Goal: Task Accomplishment & Management: Complete application form

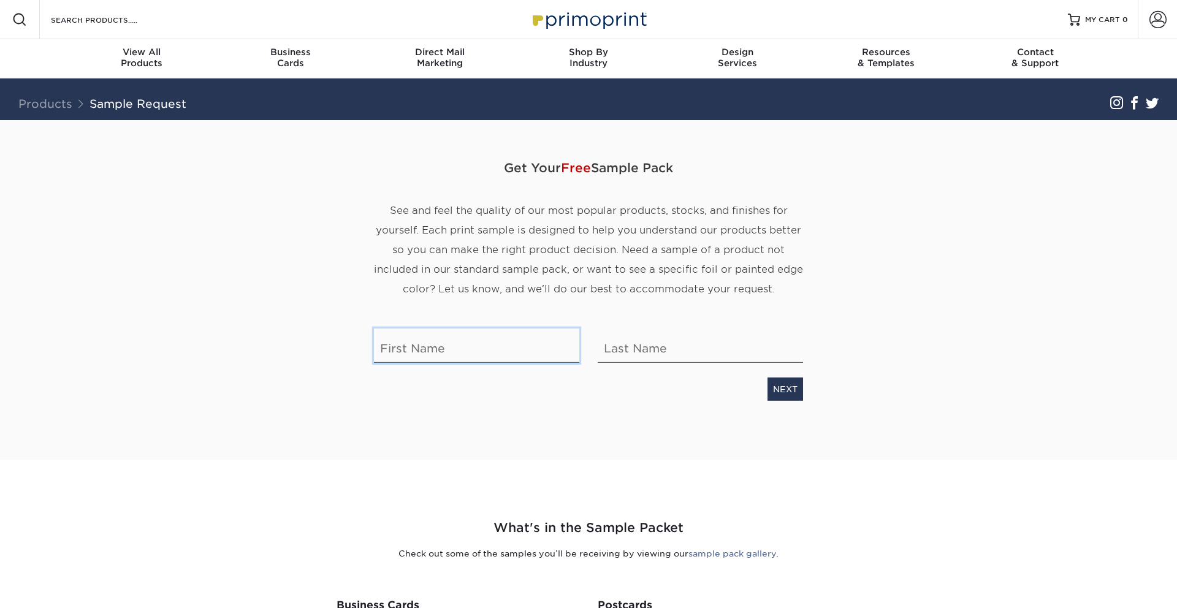
click at [437, 356] on input "text" at bounding box center [476, 346] width 205 height 34
type input "[PERSON_NAME]"
click at [784, 388] on link "NEXT" at bounding box center [786, 389] width 36 height 23
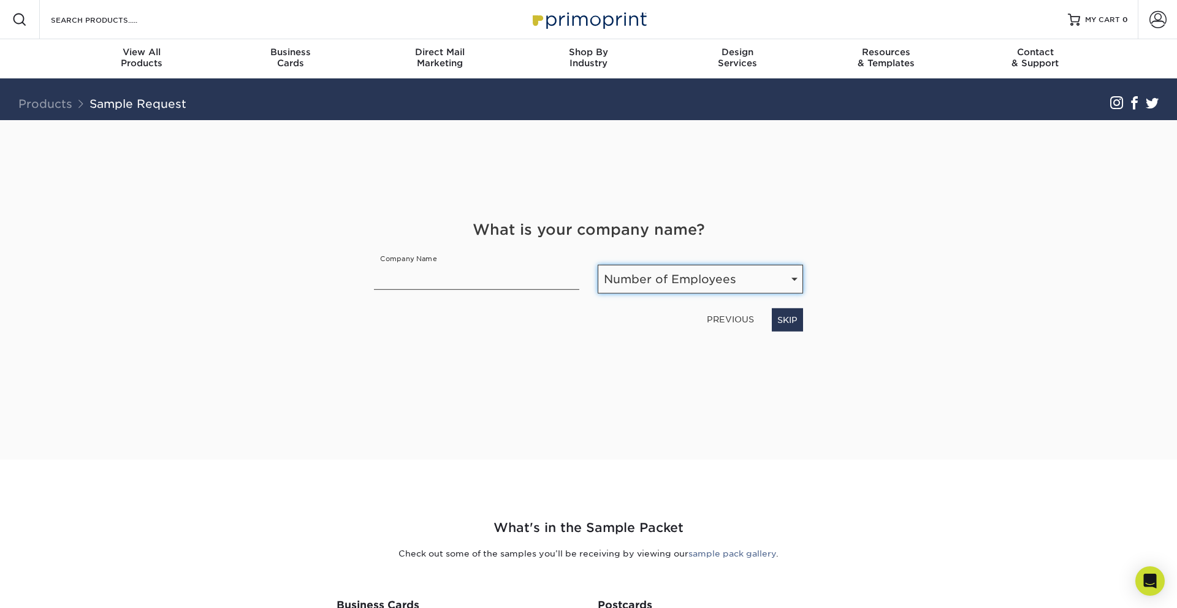
click at [652, 285] on select "Number of Employees Self-employed 1-10 employees 11-50 employees 51-200 employe…" at bounding box center [700, 279] width 205 height 29
select select "Self-employed"
drag, startPoint x: 795, startPoint y: 316, endPoint x: 777, endPoint y: 319, distance: 18.0
click at [795, 316] on link "NEXT" at bounding box center [786, 319] width 36 height 23
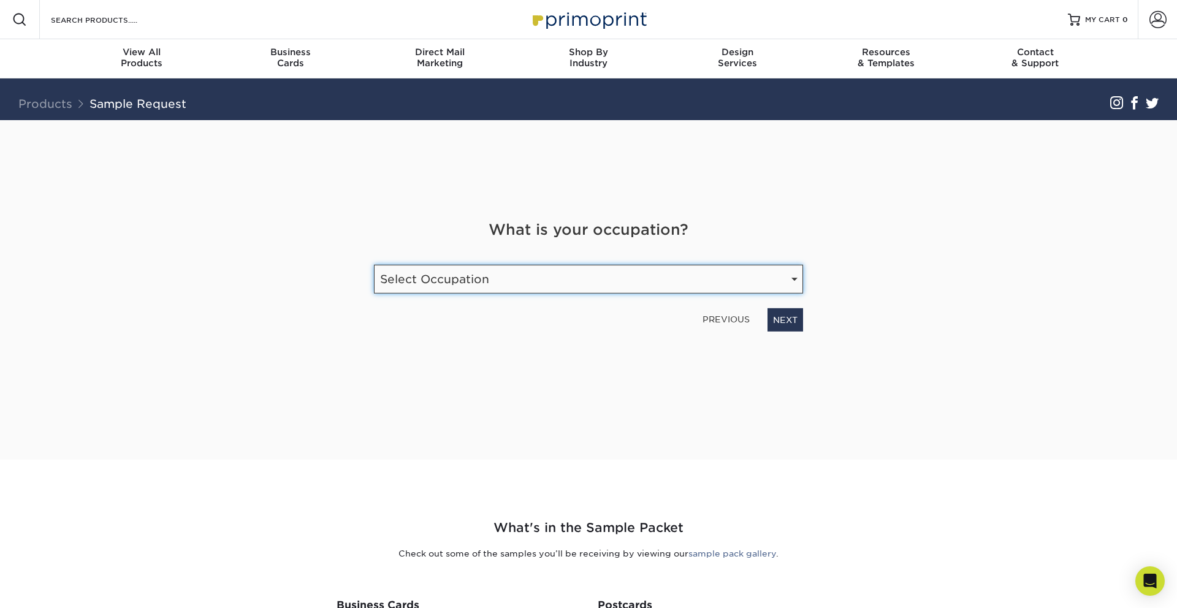
click at [542, 280] on select "Select Occupation Agency Automotive Blogger Cleaning Services Construction Educ…" at bounding box center [588, 279] width 429 height 29
select select "Graphic Designer / Freelance"
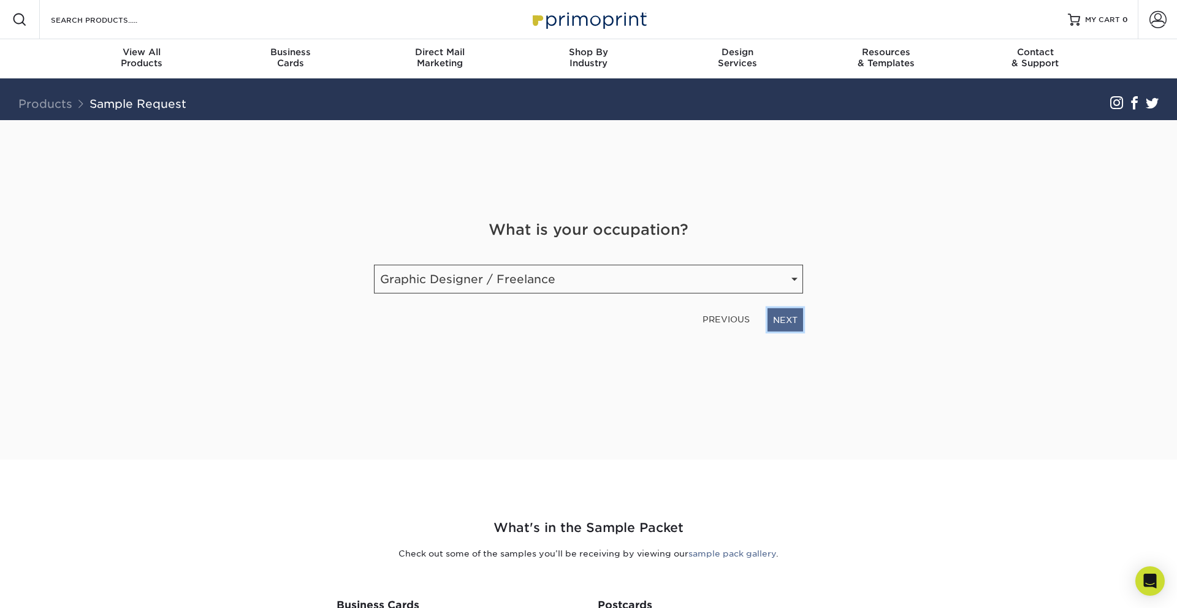
click at [790, 320] on link "NEXT" at bounding box center [786, 319] width 36 height 23
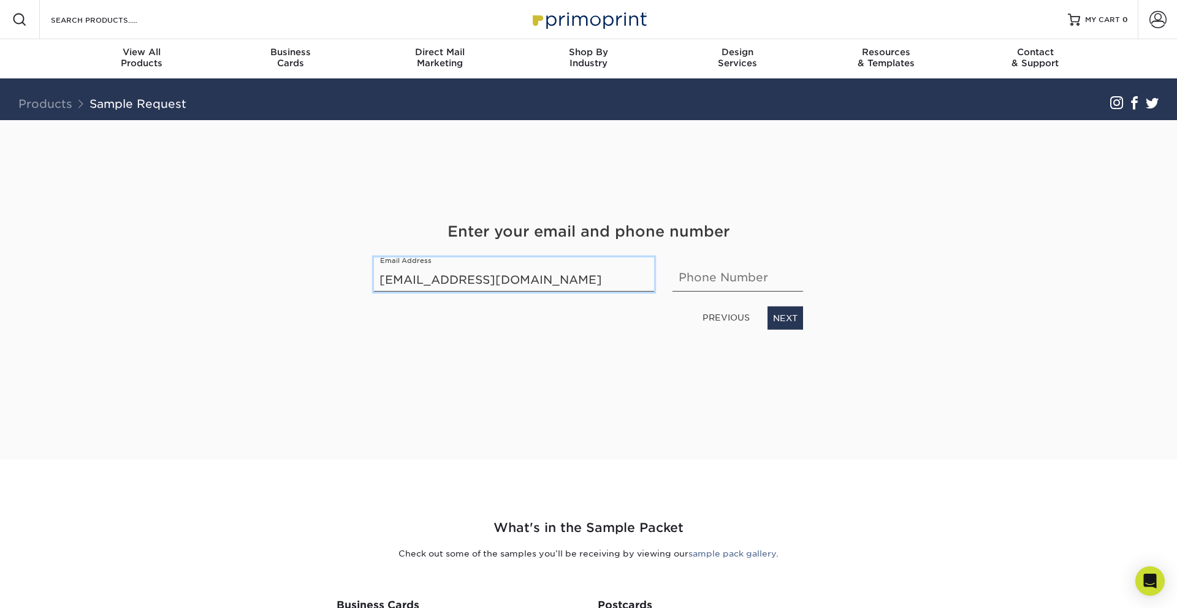
type input "[EMAIL_ADDRESS][DOMAIN_NAME]"
type input "7045304164"
click at [787, 319] on link "NEXT" at bounding box center [786, 318] width 36 height 23
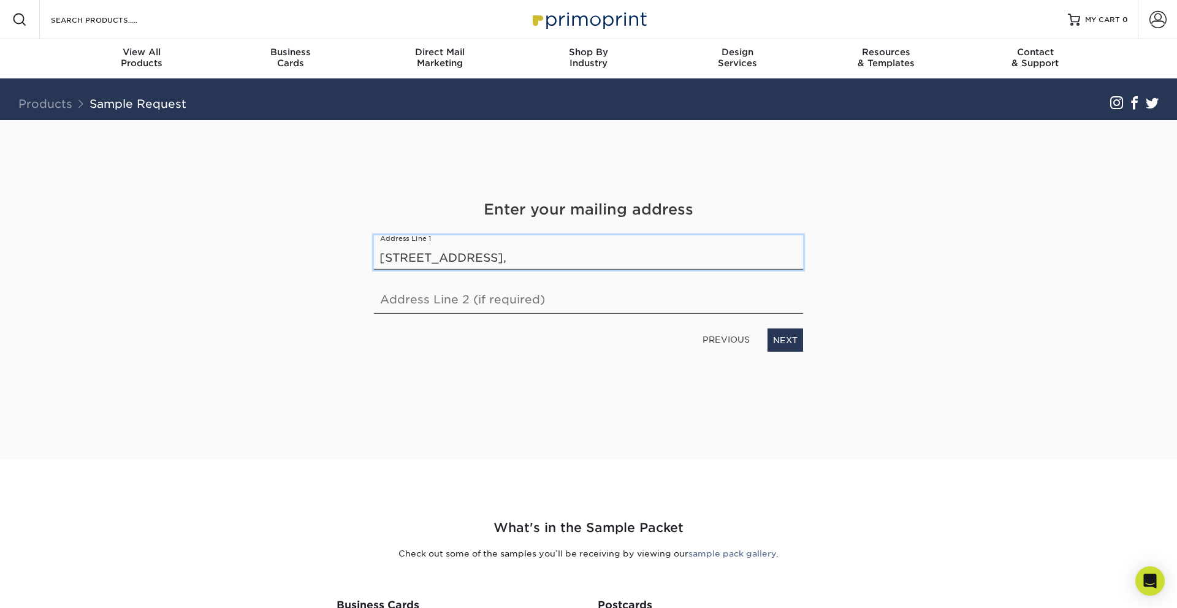
type input "[STREET_ADDRESS],"
click at [472, 300] on input "text" at bounding box center [588, 297] width 429 height 34
type input "Apt 14"
click at [798, 345] on link "NEXT" at bounding box center [786, 340] width 36 height 23
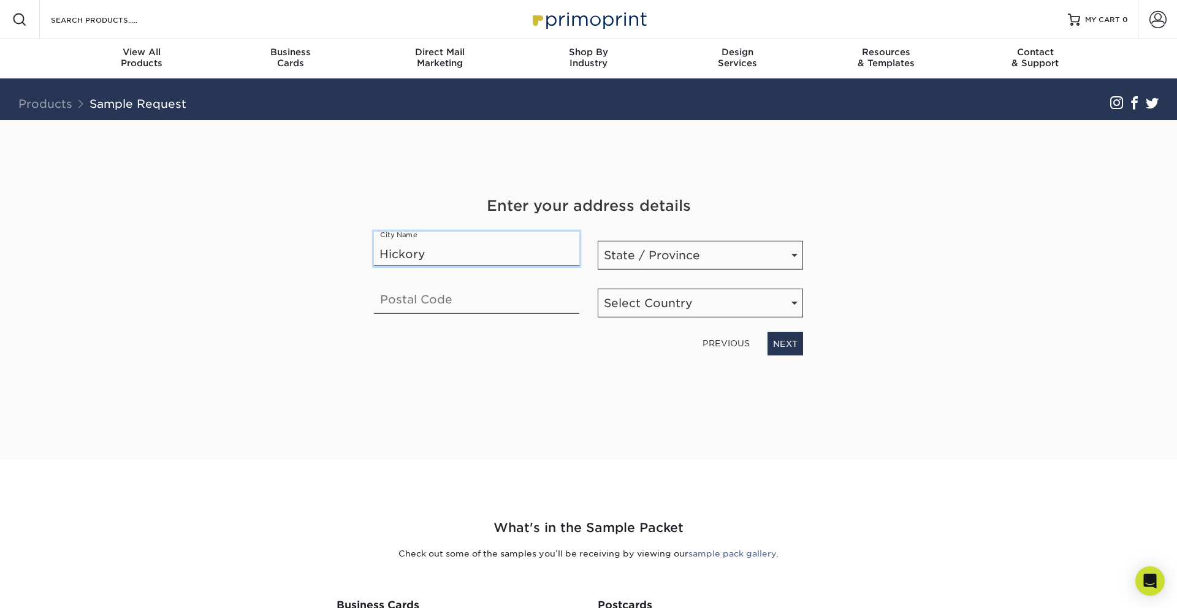
type input "Hickory"
click at [671, 259] on select "State / Province [US_STATE] [US_STATE] [US_STATE] [US_STATE] [US_STATE] [US_STA…" at bounding box center [700, 255] width 205 height 29
select select "NC"
click at [446, 308] on input "text" at bounding box center [476, 297] width 205 height 34
type input "28601"
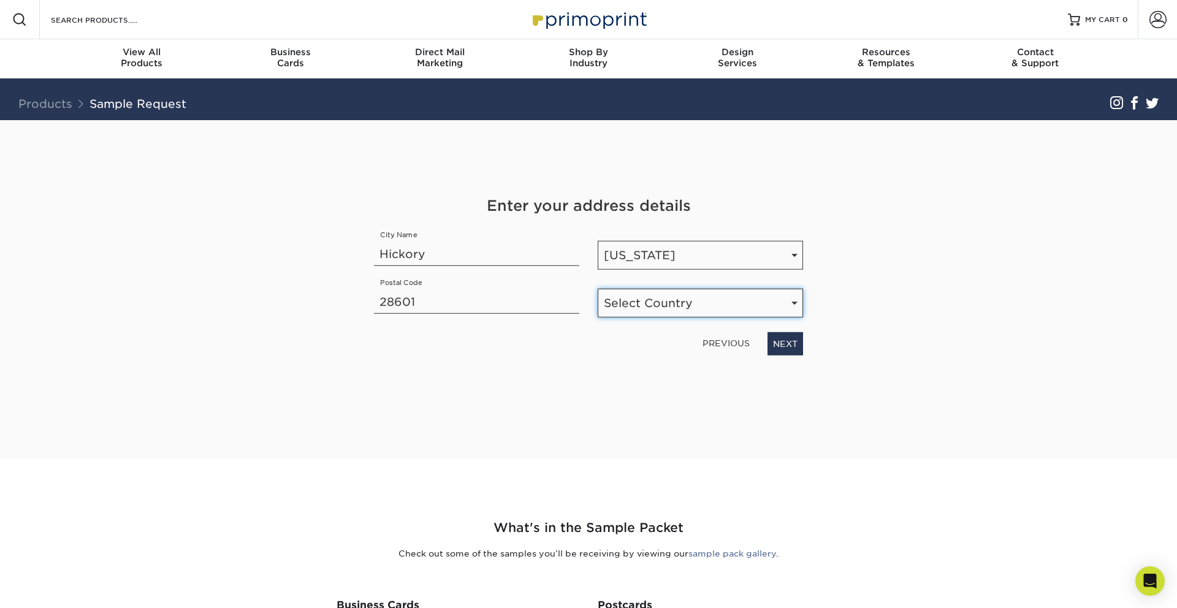
click at [718, 302] on select "Select Country [GEOGRAPHIC_DATA] [GEOGRAPHIC_DATA]" at bounding box center [700, 303] width 205 height 29
select select "US"
click at [795, 342] on link "NEXT" at bounding box center [786, 343] width 36 height 23
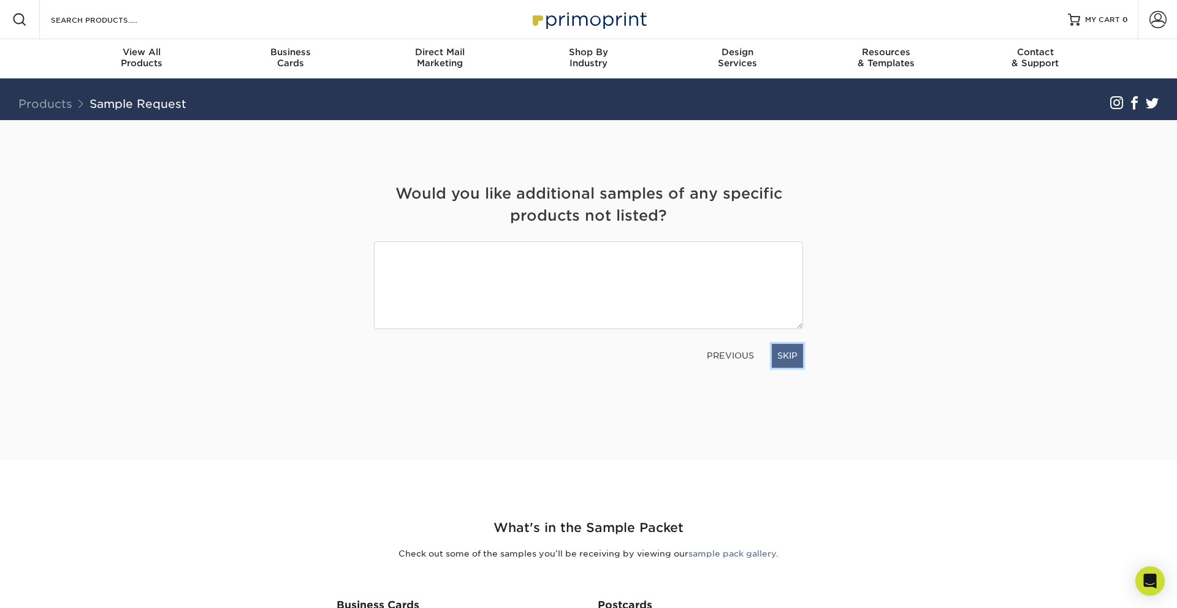
click at [792, 356] on link "SKIP" at bounding box center [787, 355] width 31 height 23
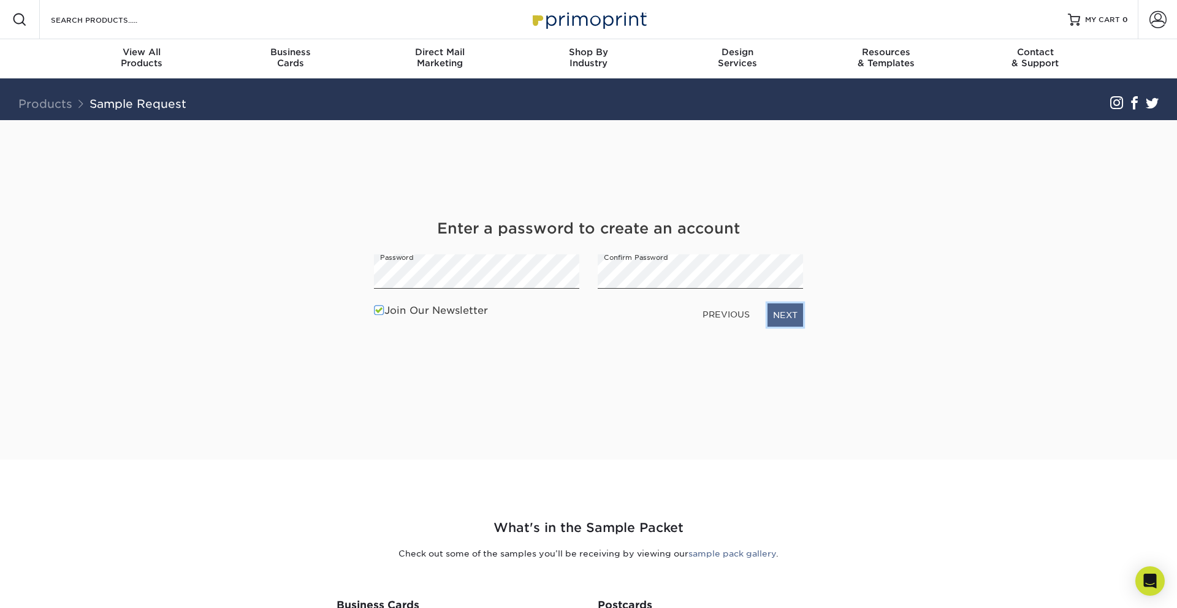
click at [783, 307] on link "NEXT" at bounding box center [786, 315] width 36 height 23
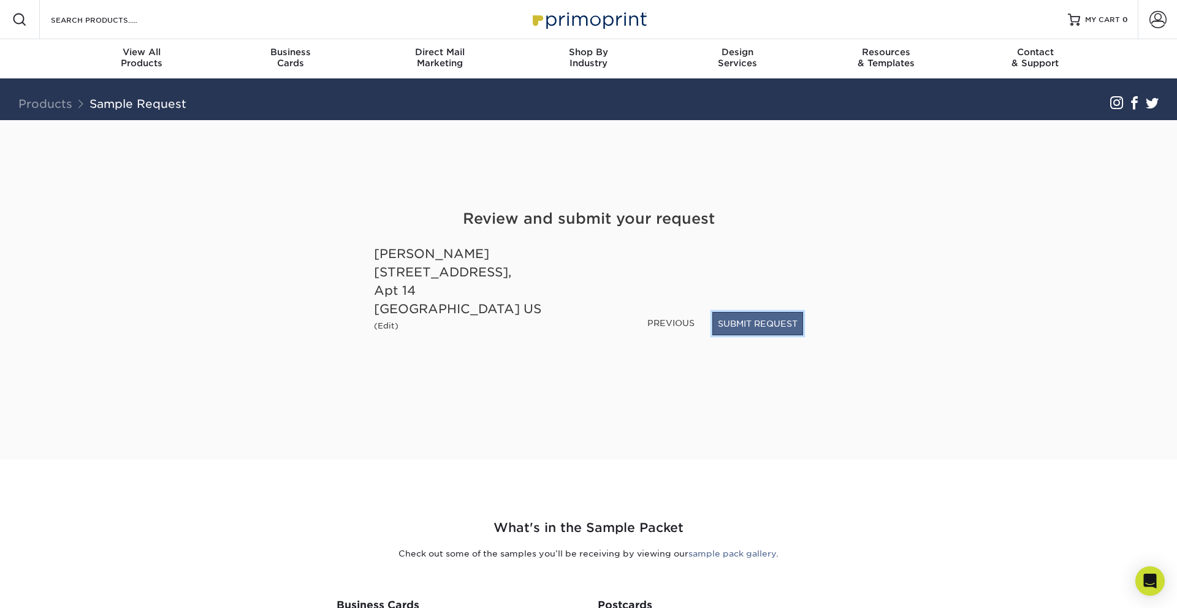
click at [734, 330] on button "SUBMIT REQUEST" at bounding box center [758, 323] width 91 height 23
